Goal: Task Accomplishment & Management: Manage account settings

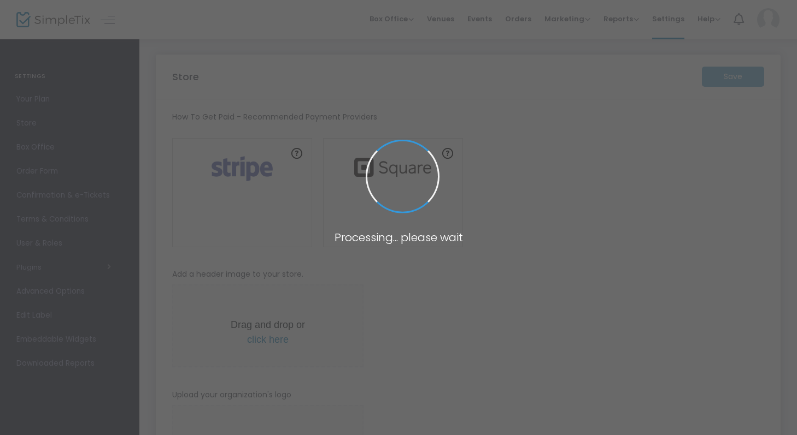
type input "https://linkedmarket"
radio input "false"
radio input "true"
type input "linkedmarket"
type input "6479152374"
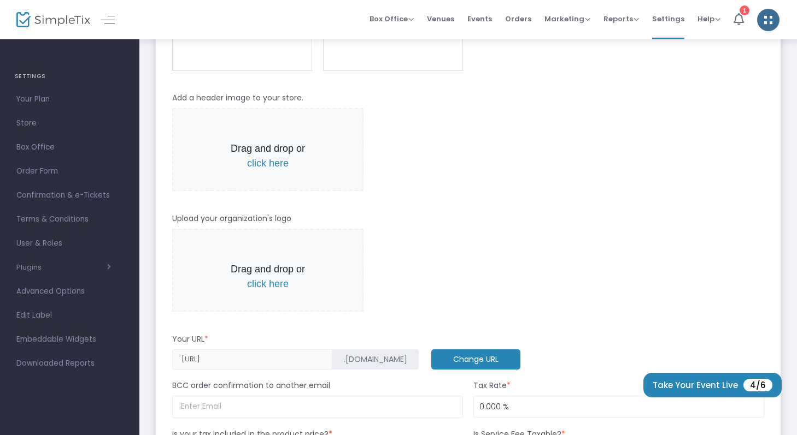
scroll to position [260, 0]
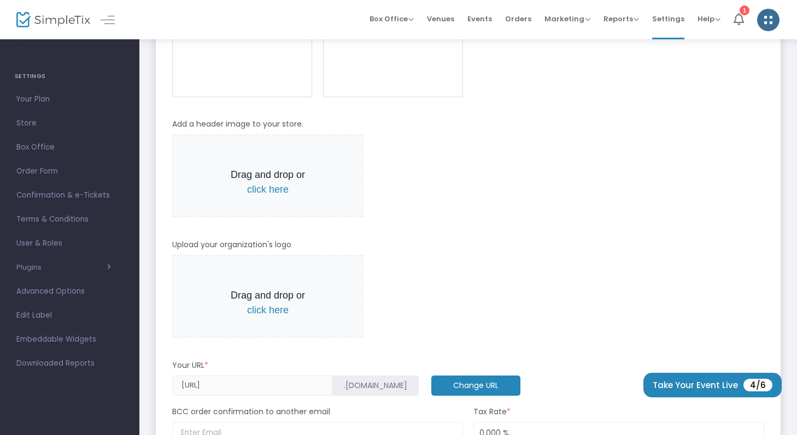
click at [257, 195] on span "click here" at bounding box center [268, 189] width 42 height 11
click at [247, 190] on span "click here" at bounding box center [268, 189] width 42 height 11
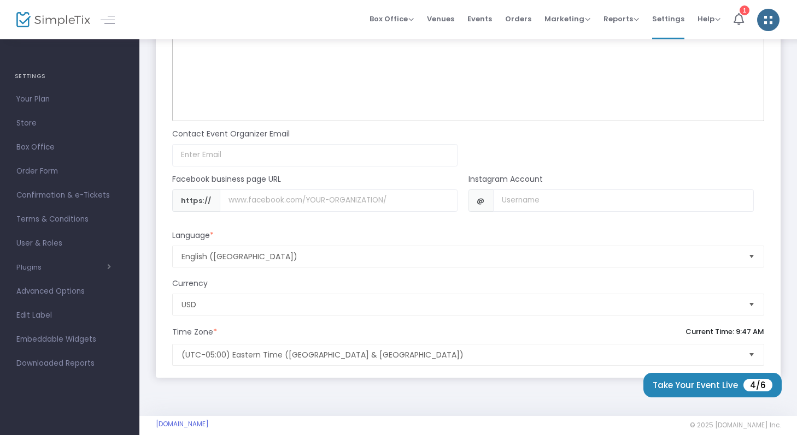
scroll to position [952, 0]
click at [561, 204] on input "Username" at bounding box center [623, 200] width 261 height 22
type input "linkedmrkt"
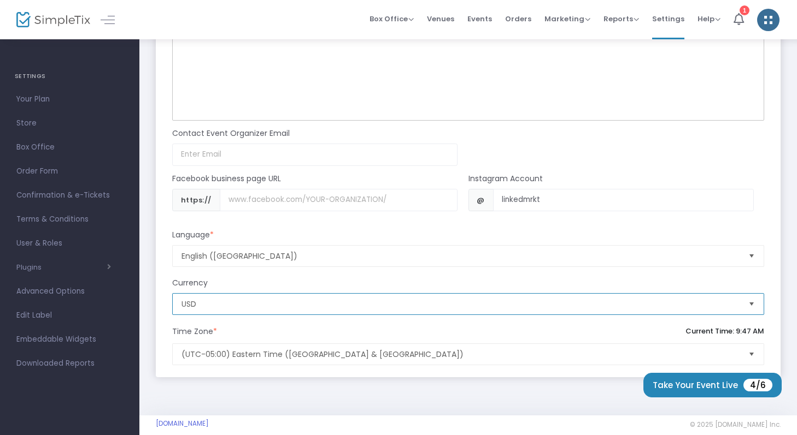
click at [487, 302] on span "USD" at bounding box center [460, 304] width 558 height 11
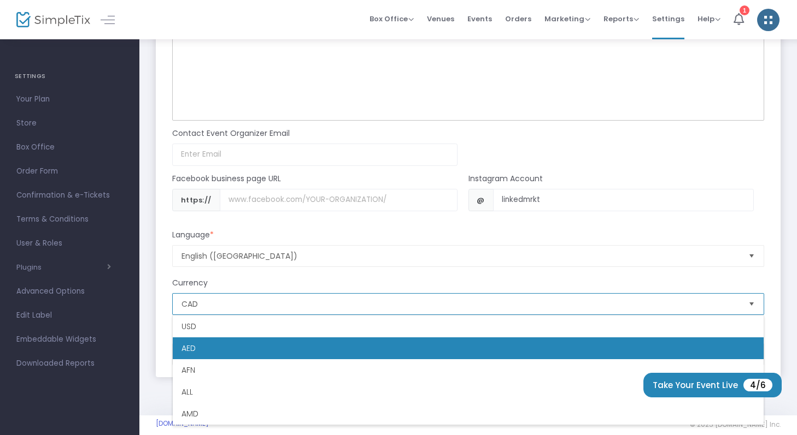
scroll to position [415, 0]
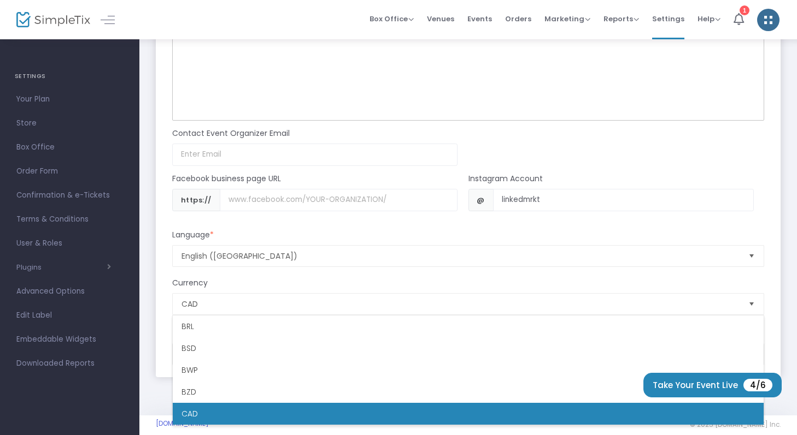
click at [184, 429] on div "linkedmarket.simpletix.ca © 2025 SimpleTix.com Inc. About Privacy T&C Purchase" at bounding box center [468, 425] width 625 height 11
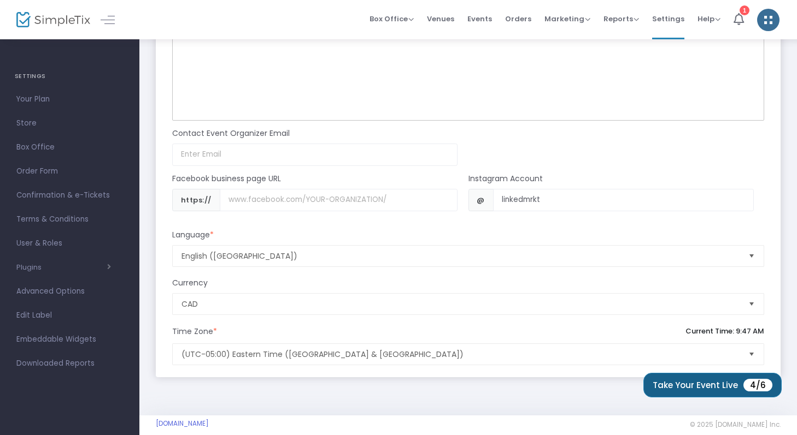
click at [691, 379] on button "Take Your Event Live 4/6" at bounding box center [712, 385] width 138 height 25
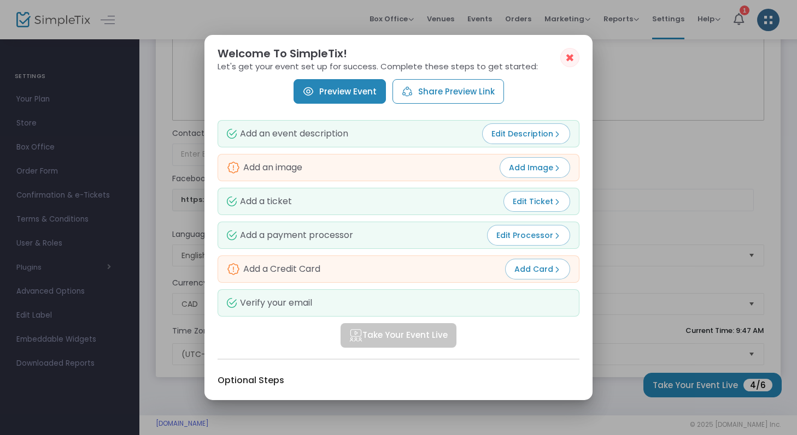
click at [537, 169] on span "Add Image" at bounding box center [535, 167] width 52 height 11
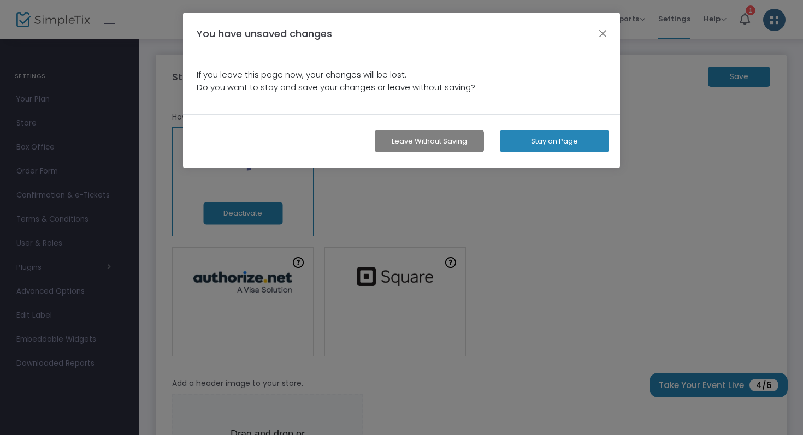
click at [515, 141] on button "Stay on Page" at bounding box center [554, 141] width 109 height 22
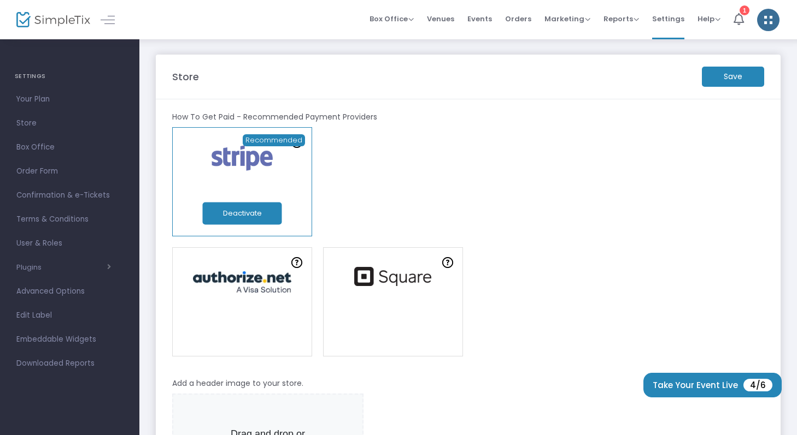
click at [722, 76] on m-button "Save" at bounding box center [733, 77] width 62 height 20
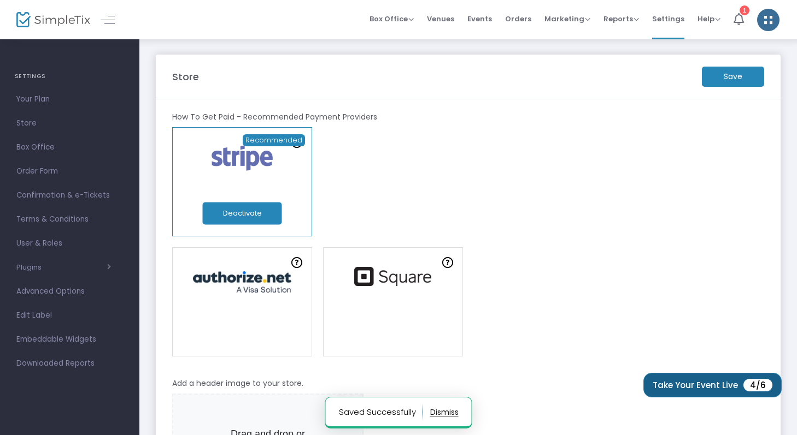
click at [688, 385] on button "Take Your Event Live 4/6" at bounding box center [712, 385] width 138 height 25
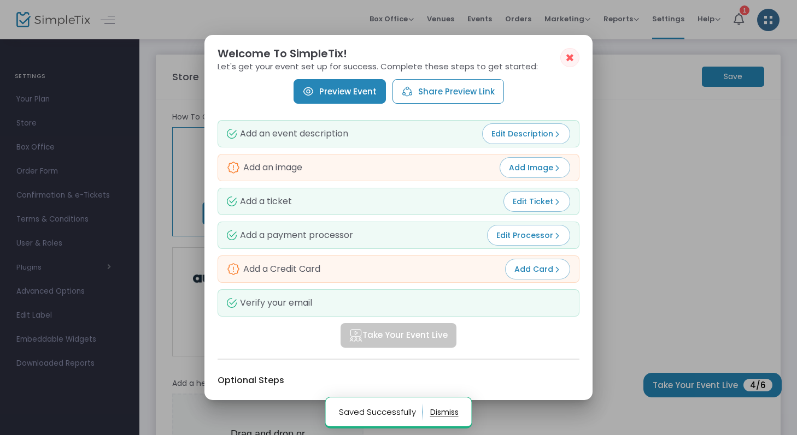
click at [541, 172] on span "Add Image" at bounding box center [535, 167] width 52 height 11
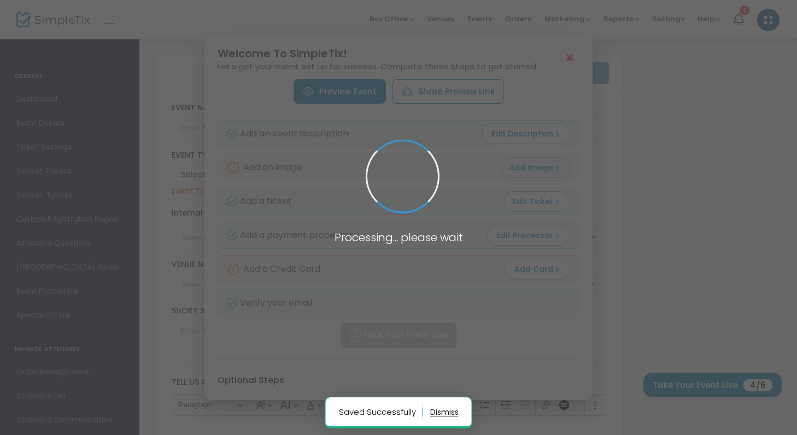
type input "diy phone charm!"
type textarea "make your own beaded phone charm!"
type input "13.000 %"
type input "Buy Tickets"
type input "Linked Market"
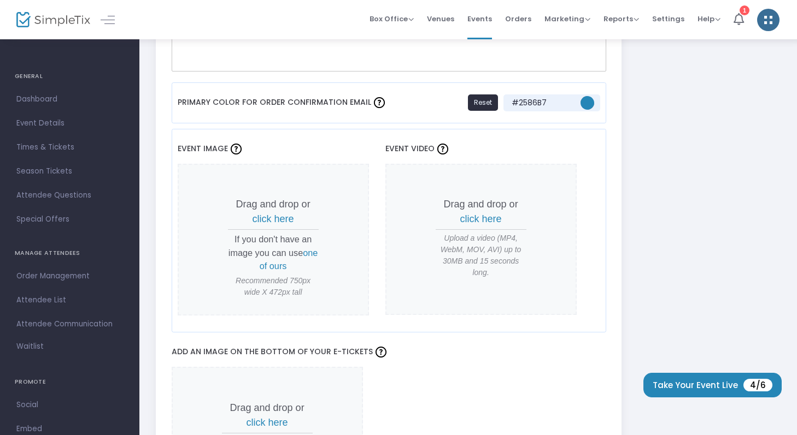
scroll to position [857, 0]
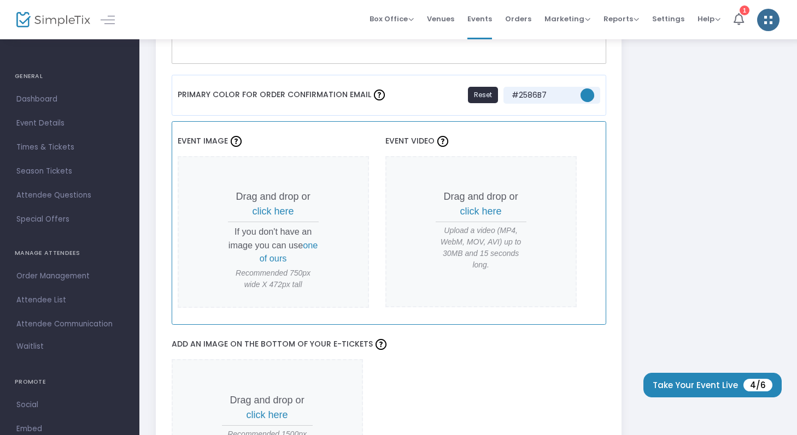
click at [277, 209] on span "click here" at bounding box center [273, 211] width 42 height 11
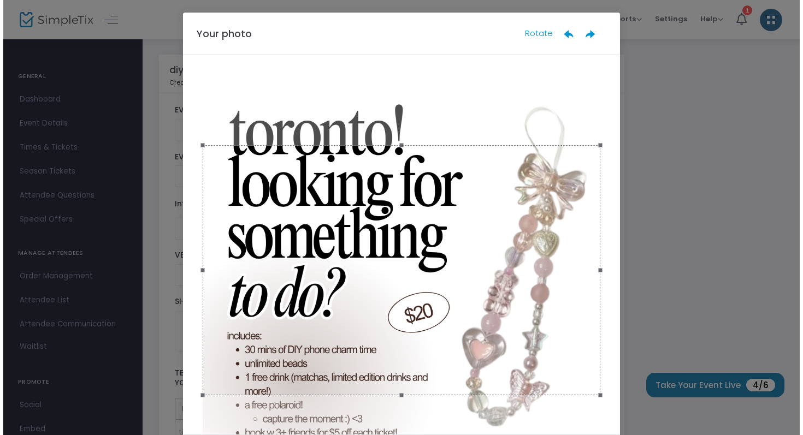
scroll to position [0, 0]
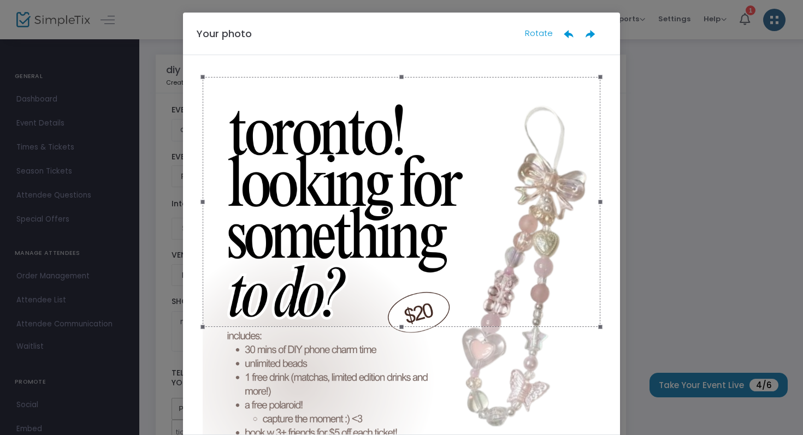
drag, startPoint x: 425, startPoint y: 238, endPoint x: 425, endPoint y: 170, distance: 68.3
click at [425, 170] on div at bounding box center [402, 202] width 398 height 250
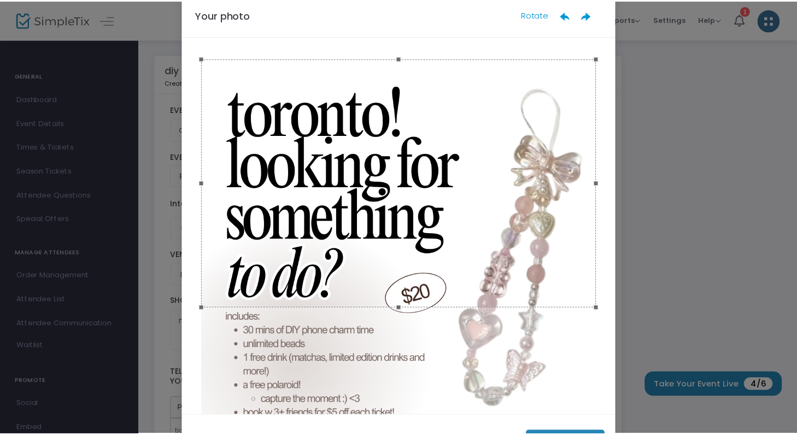
scroll to position [66, 0]
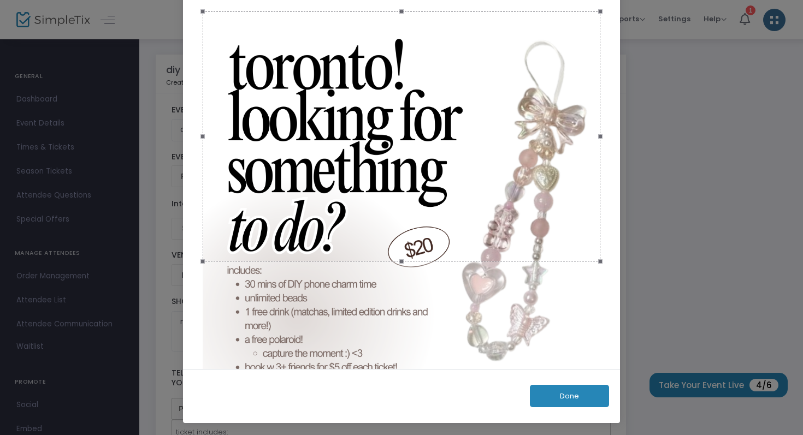
click at [560, 408] on div "Done" at bounding box center [401, 396] width 437 height 54
click at [560, 399] on button "Done" at bounding box center [569, 396] width 79 height 22
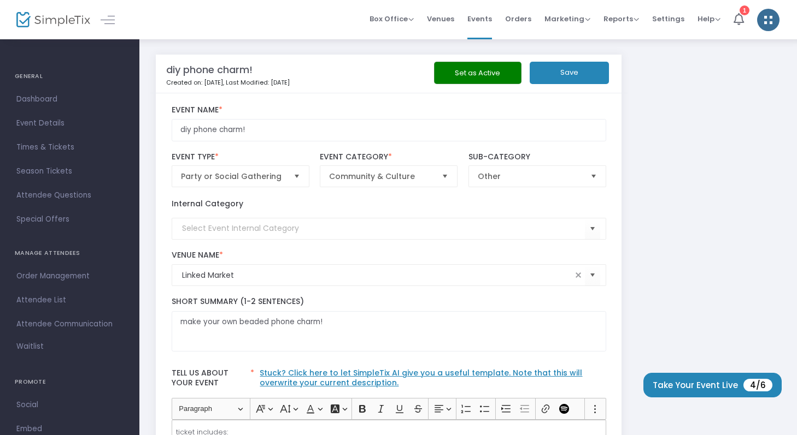
click at [560, 77] on button "Save" at bounding box center [568, 73] width 79 height 22
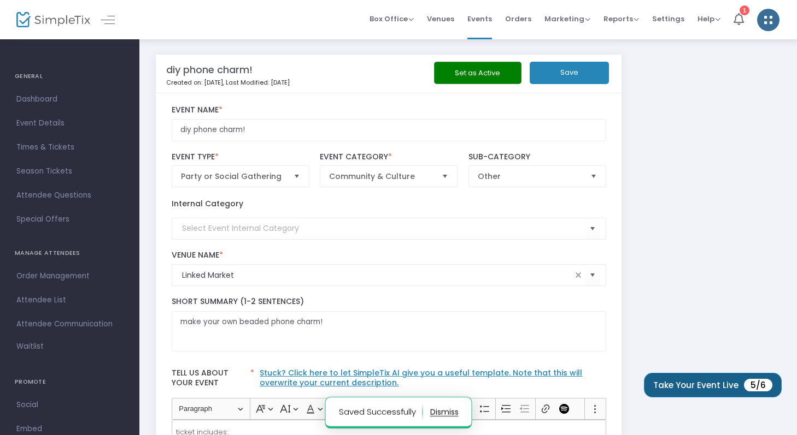
click at [747, 389] on span "5/6" at bounding box center [758, 385] width 28 height 13
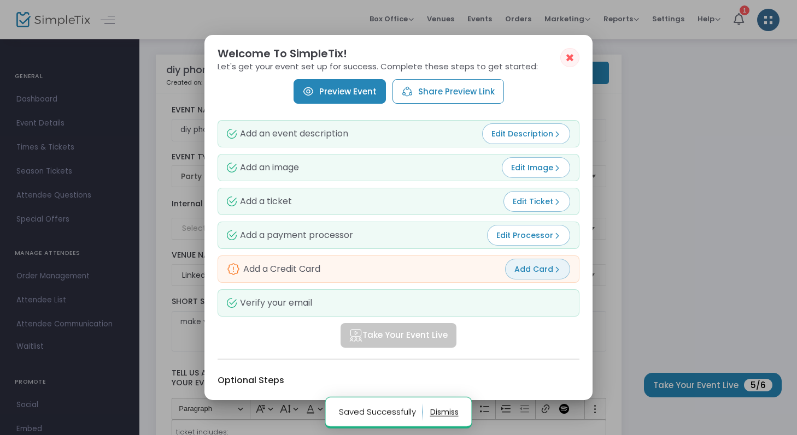
click at [557, 264] on span "Add Card" at bounding box center [537, 269] width 46 height 11
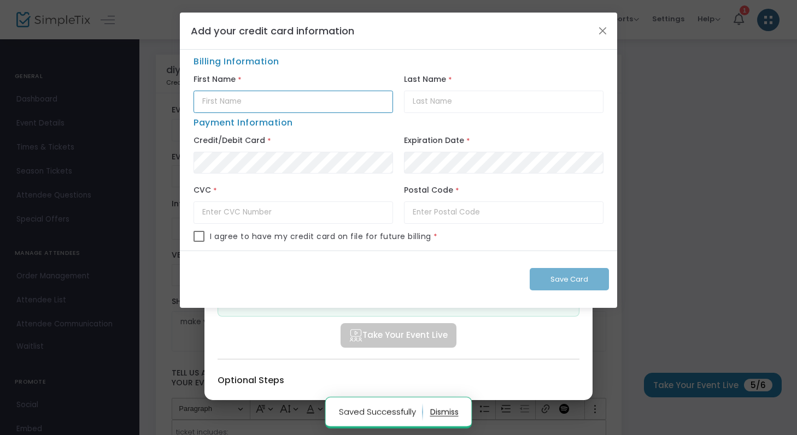
click at [347, 101] on input "text" at bounding box center [292, 102] width 199 height 22
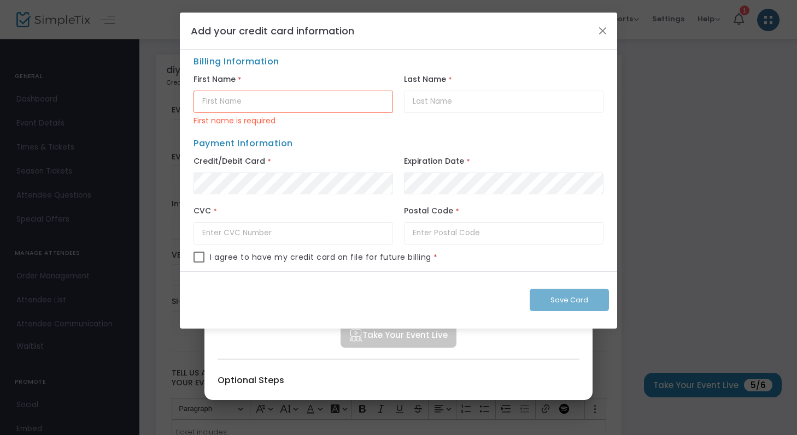
type input "Jenna"
type input "Trinh"
type input "111"
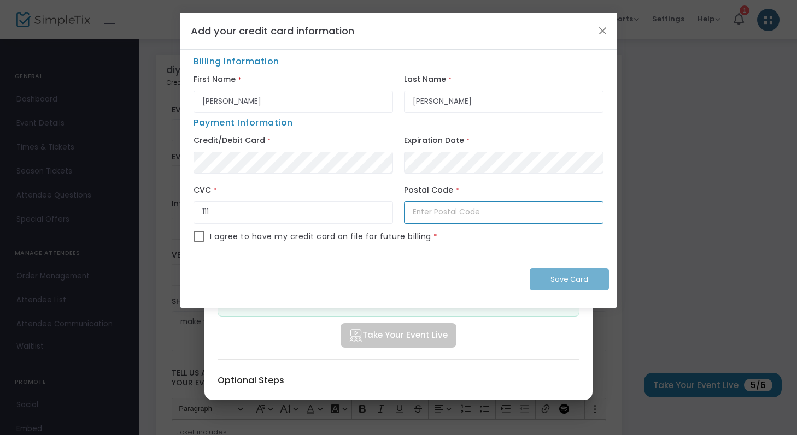
click at [449, 209] on input "text" at bounding box center [503, 213] width 199 height 22
type input "L5M 6W1"
click at [408, 239] on span "I agree to have my credit card on file for future billing" at bounding box center [320, 236] width 221 height 11
click at [202, 238] on span at bounding box center [198, 236] width 11 height 11
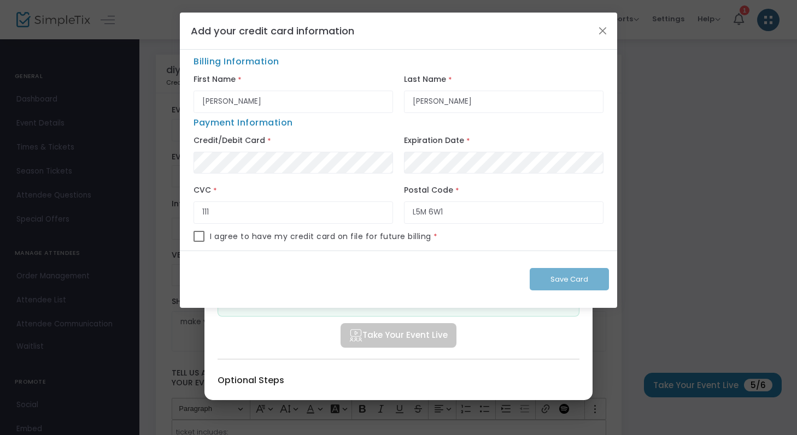
click at [199, 242] on input "checkbox" at bounding box center [198, 242] width 1 height 1
checkbox input "true"
click at [556, 276] on span "Save Card" at bounding box center [569, 279] width 38 height 10
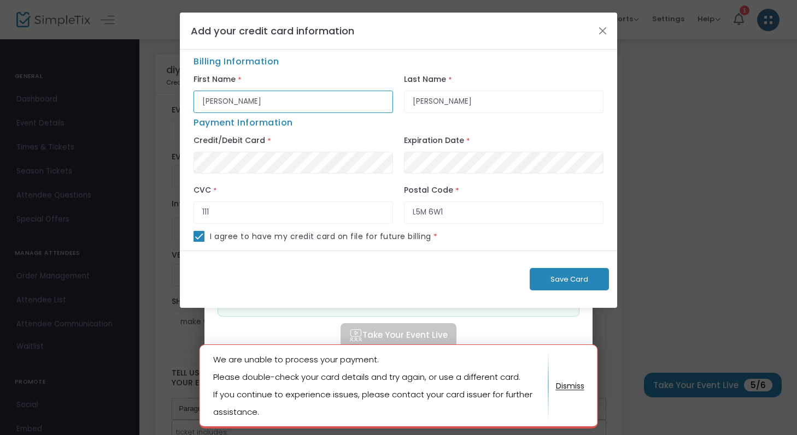
click at [321, 105] on input "Jenna" at bounding box center [292, 102] width 199 height 22
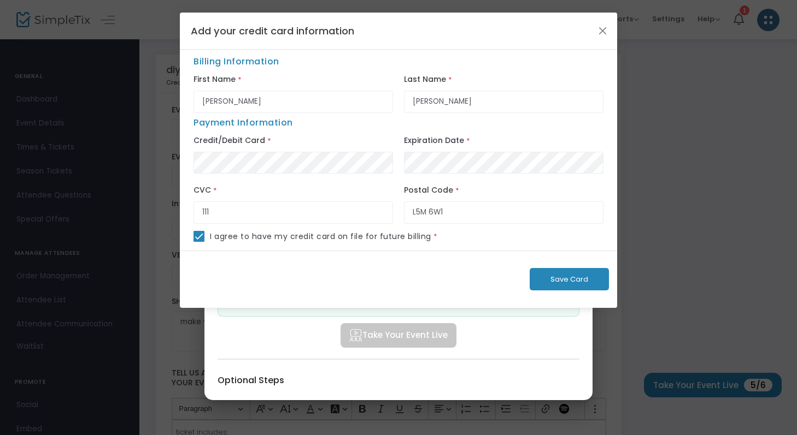
type input "604"
click at [556, 287] on button "Save Card" at bounding box center [568, 279] width 79 height 22
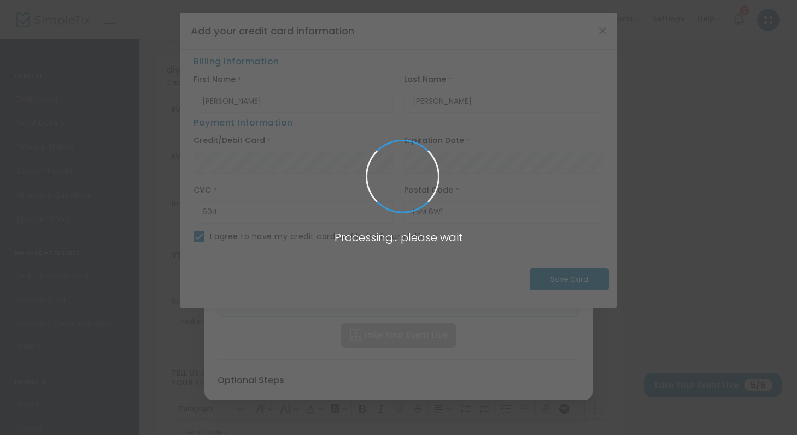
checkbox input "false"
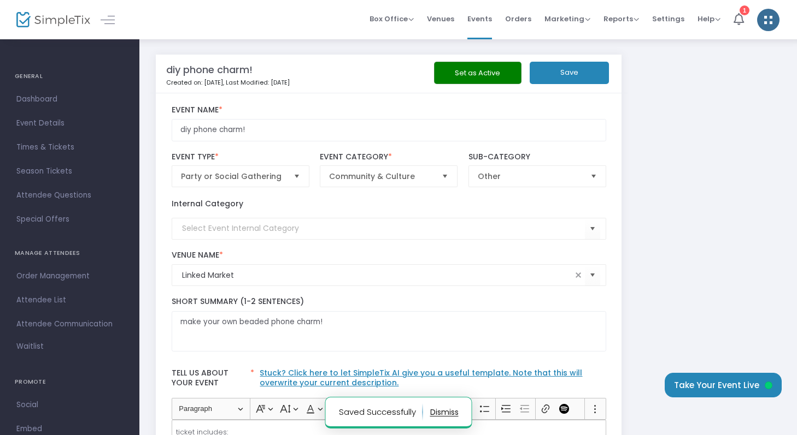
click at [566, 78] on button "Save" at bounding box center [568, 73] width 79 height 22
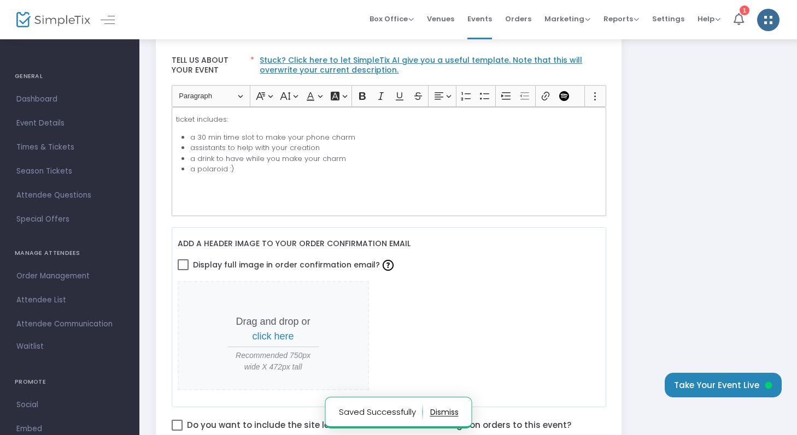
scroll to position [433, 0]
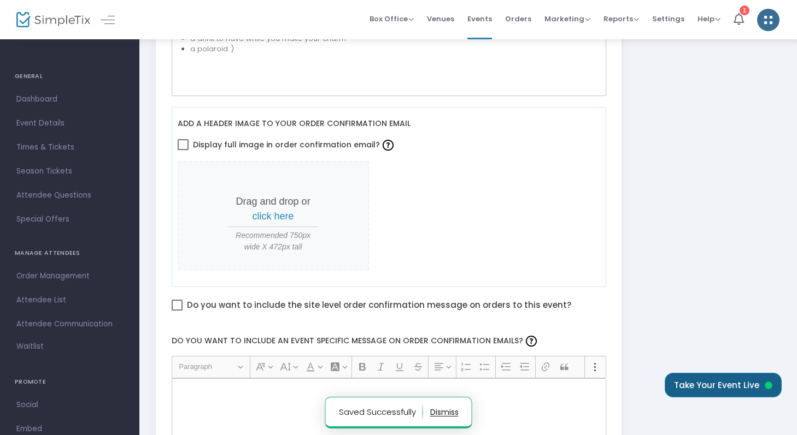
click at [733, 386] on button "Take Your Event Live" at bounding box center [722, 385] width 117 height 25
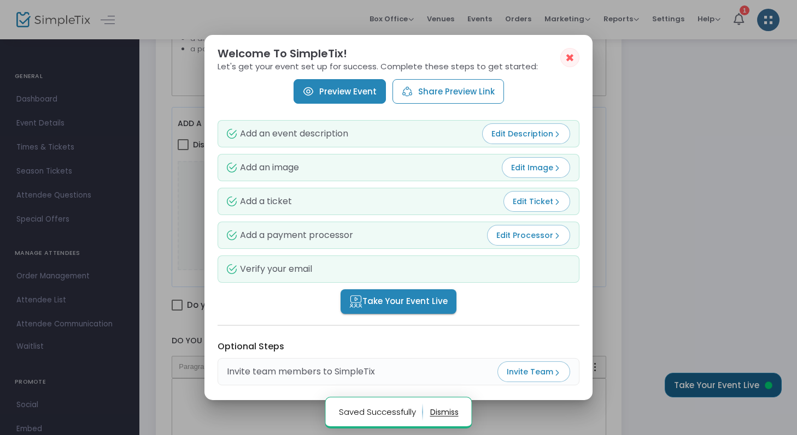
scroll to position [0, 0]
click at [474, 93] on button "Share Preview Link" at bounding box center [447, 91] width 111 height 25
click at [350, 87] on link "Preview Event" at bounding box center [339, 91] width 92 height 25
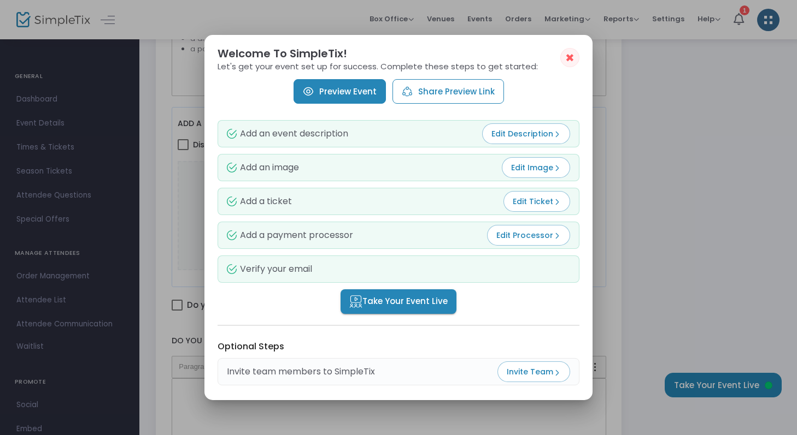
click at [402, 304] on span "Take Your Event Live" at bounding box center [398, 302] width 98 height 13
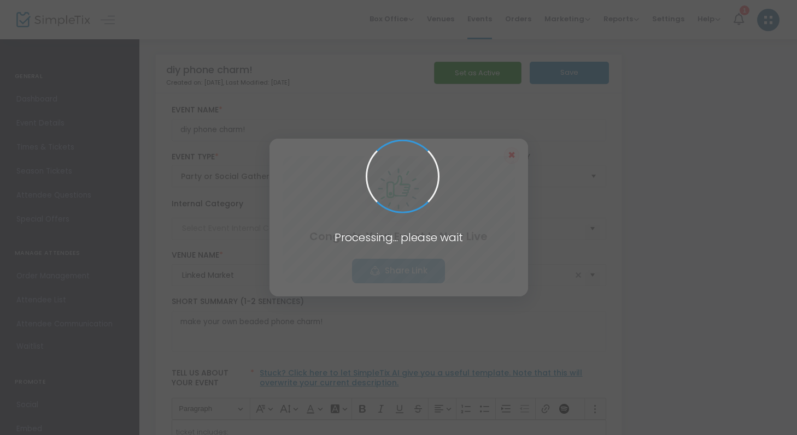
scroll to position [433, 0]
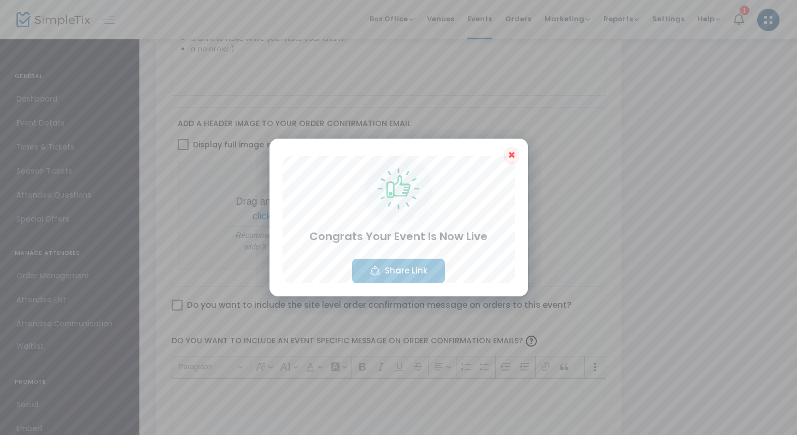
click at [416, 273] on button "Share Link" at bounding box center [398, 271] width 93 height 25
click at [516, 163] on div "✖ Congrats Your Event Is Now Live Share Link" at bounding box center [398, 218] width 258 height 158
click at [510, 155] on span "✖" at bounding box center [512, 155] width 8 height 13
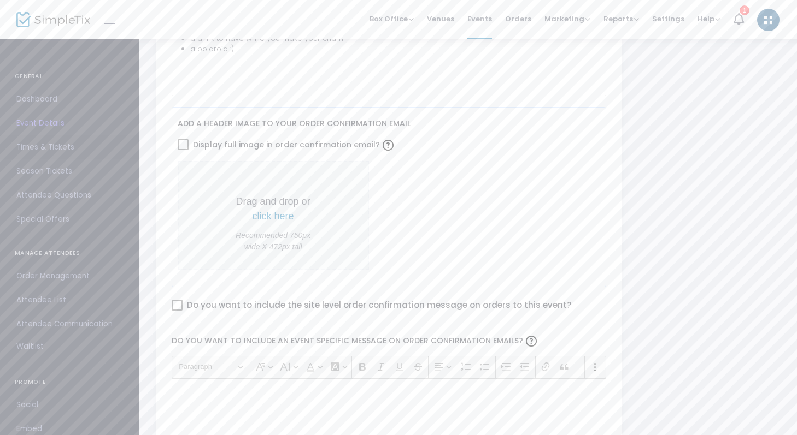
click at [49, 145] on span "Times & Tickets" at bounding box center [69, 147] width 107 height 14
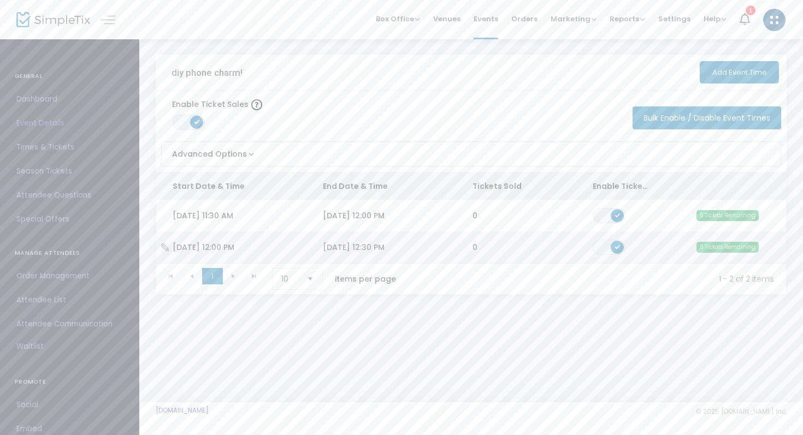
click at [167, 246] on icon "Data table" at bounding box center [165, 248] width 11 height 8
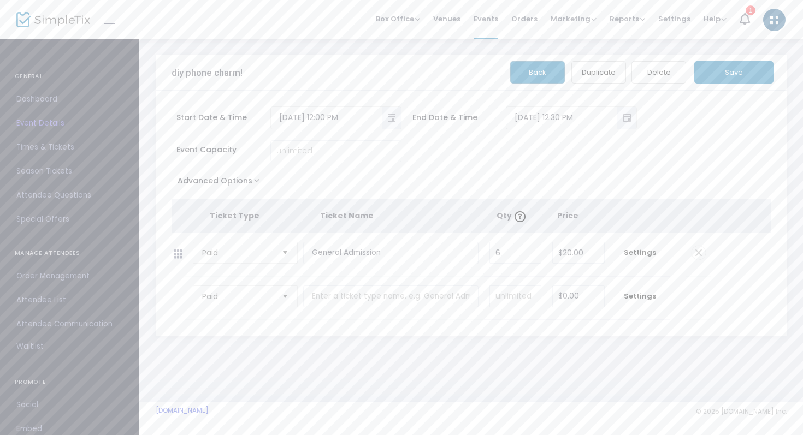
click at [598, 73] on button "Duplicate" at bounding box center [599, 72] width 55 height 22
